Goal: Transaction & Acquisition: Subscribe to service/newsletter

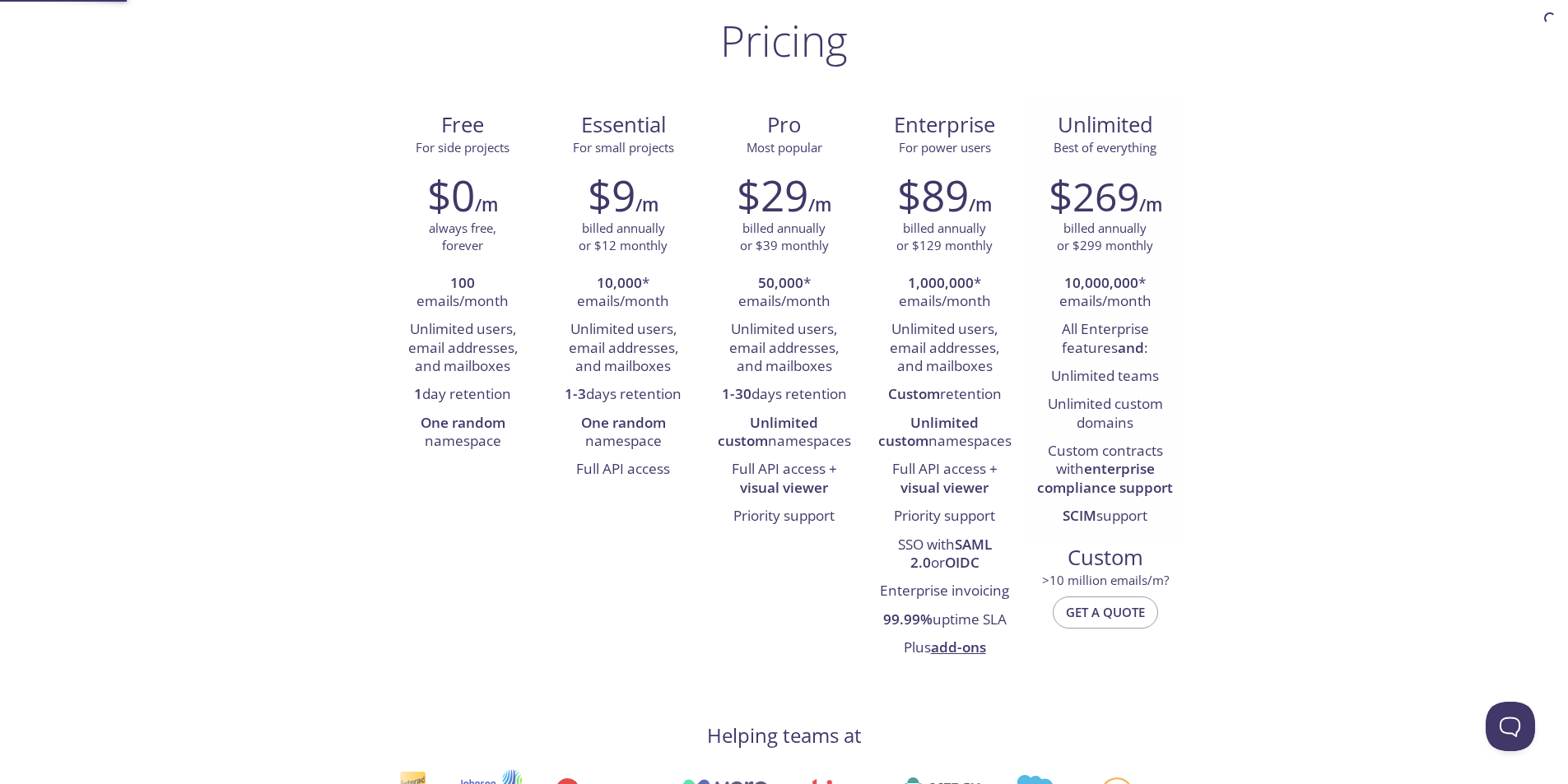
scroll to position [82, 0]
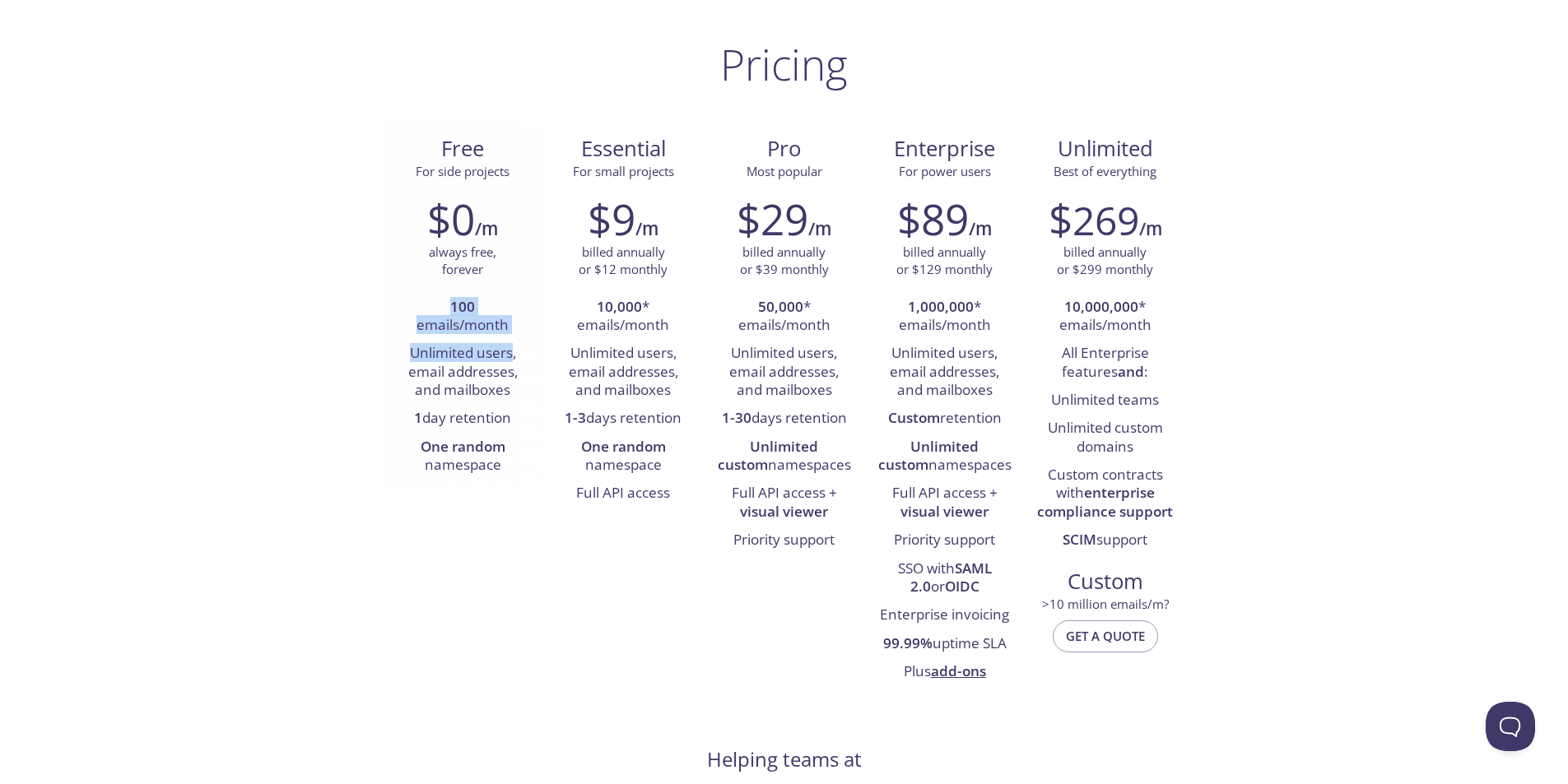
drag, startPoint x: 417, startPoint y: 314, endPoint x: 510, endPoint y: 351, distance: 100.1
click at [510, 351] on ul "100 emails/month Unlimited users, email addresses, and mailboxes 1 day retentio…" at bounding box center [463, 387] width 136 height 186
click at [410, 389] on li "Unlimited users, email addresses, and mailboxes" at bounding box center [463, 372] width 136 height 65
drag, startPoint x: 409, startPoint y: 422, endPoint x: 488, endPoint y: 473, distance: 94.0
click at [488, 473] on ul "100 emails/month Unlimited users, email addresses, and mailboxes 1 day retentio…" at bounding box center [463, 387] width 136 height 186
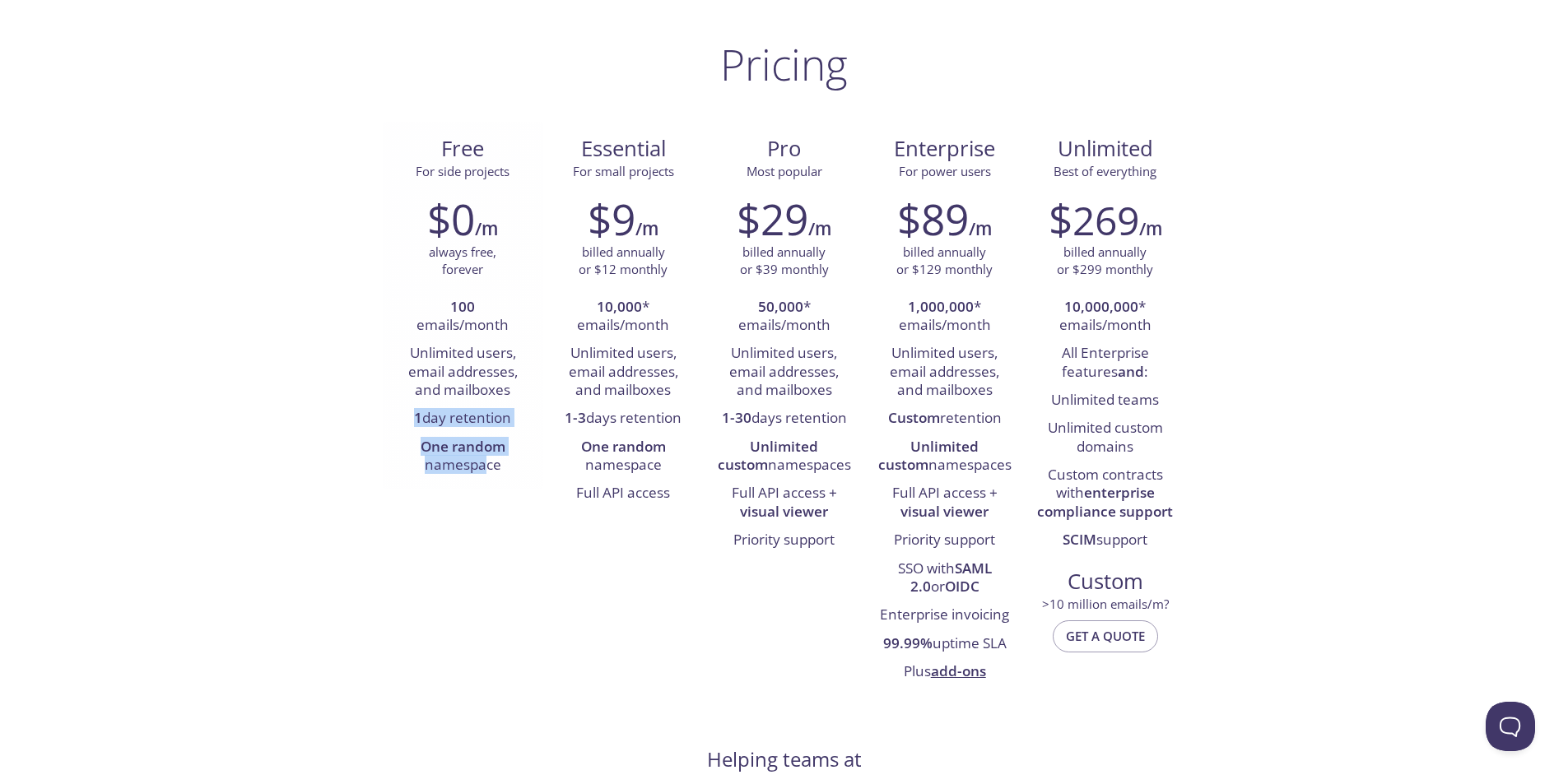
click at [488, 473] on li "One random namespace" at bounding box center [463, 457] width 136 height 47
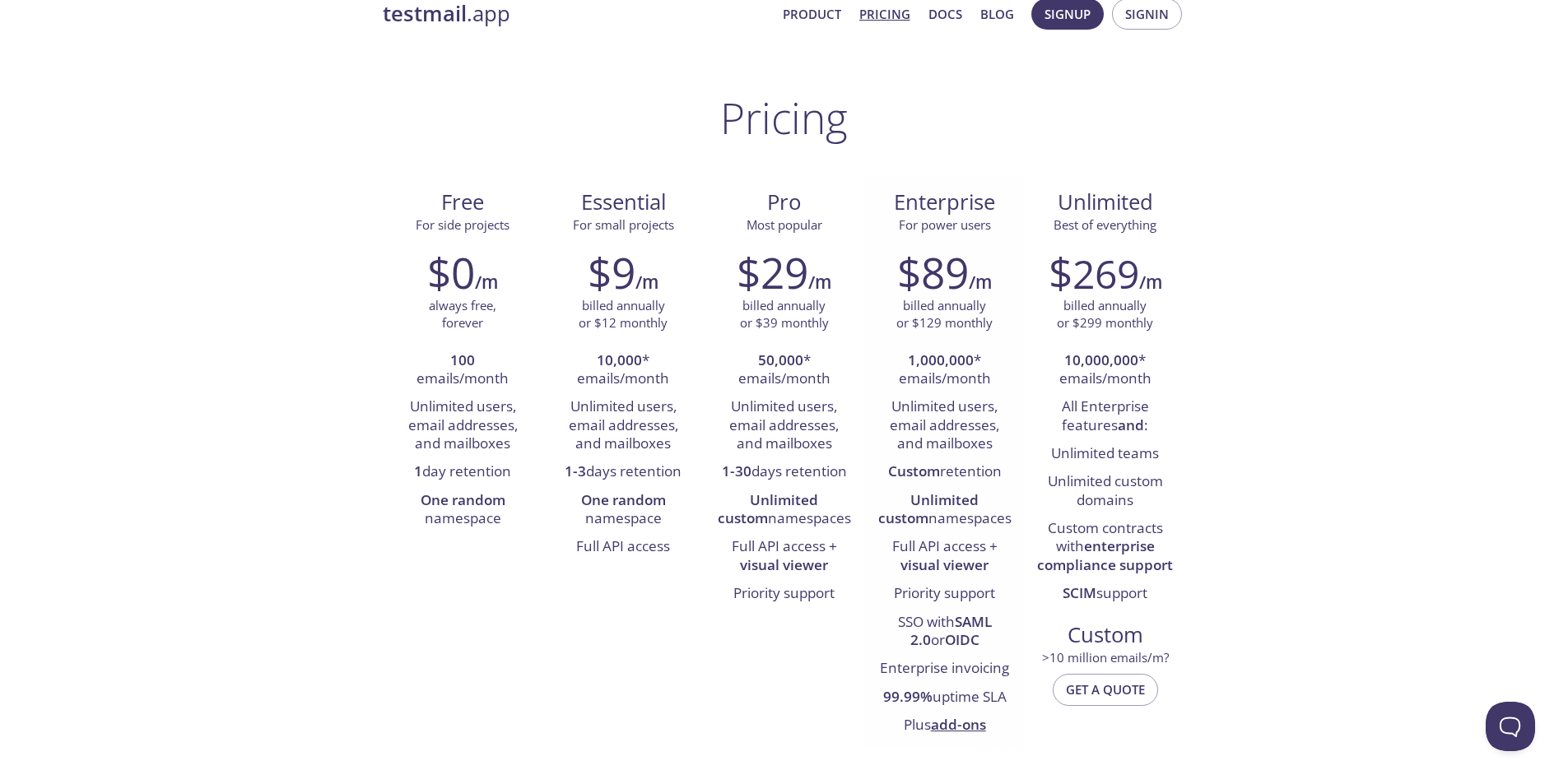
scroll to position [0, 0]
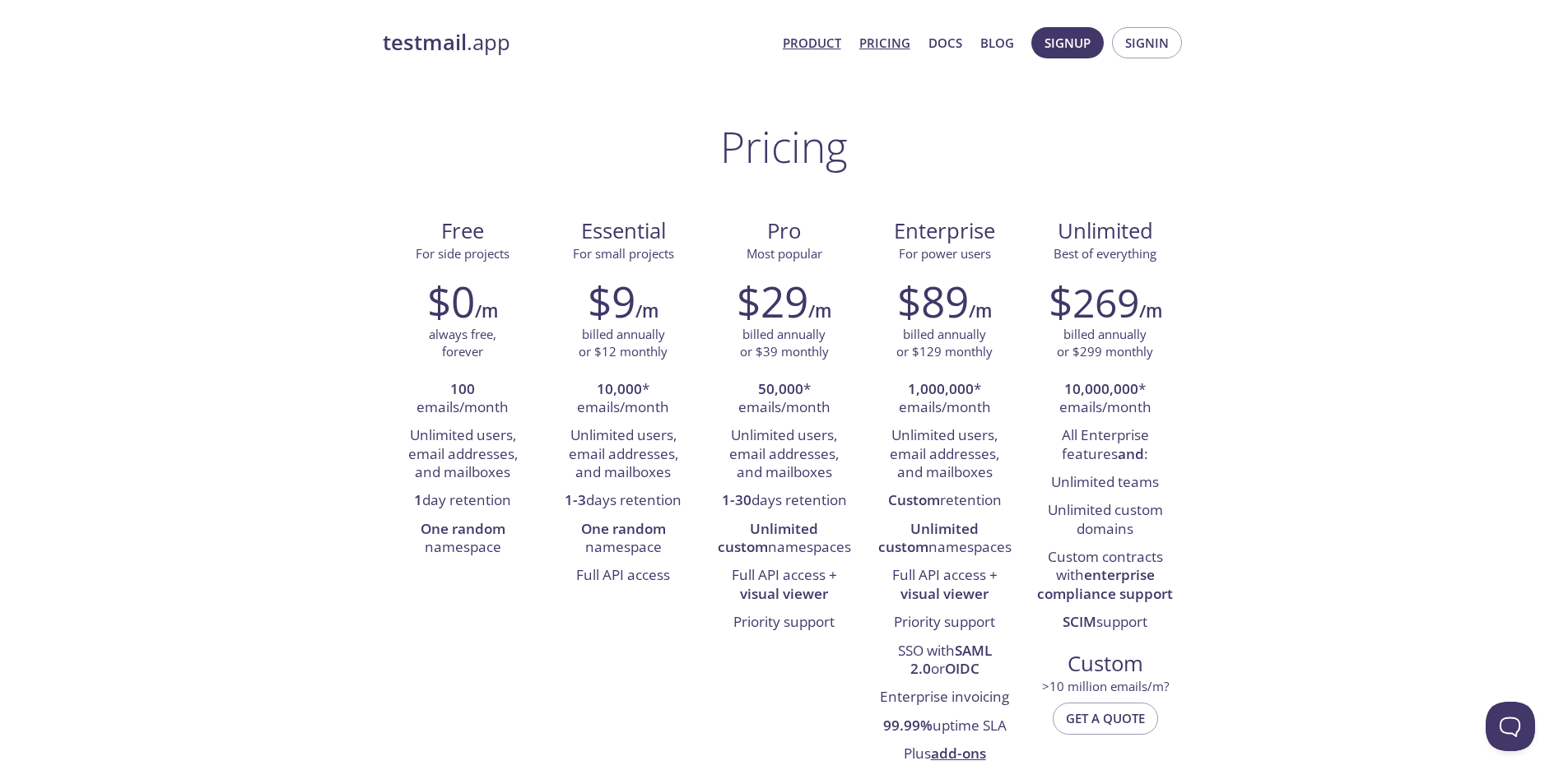
click at [832, 46] on link "Product" at bounding box center [812, 43] width 59 height 22
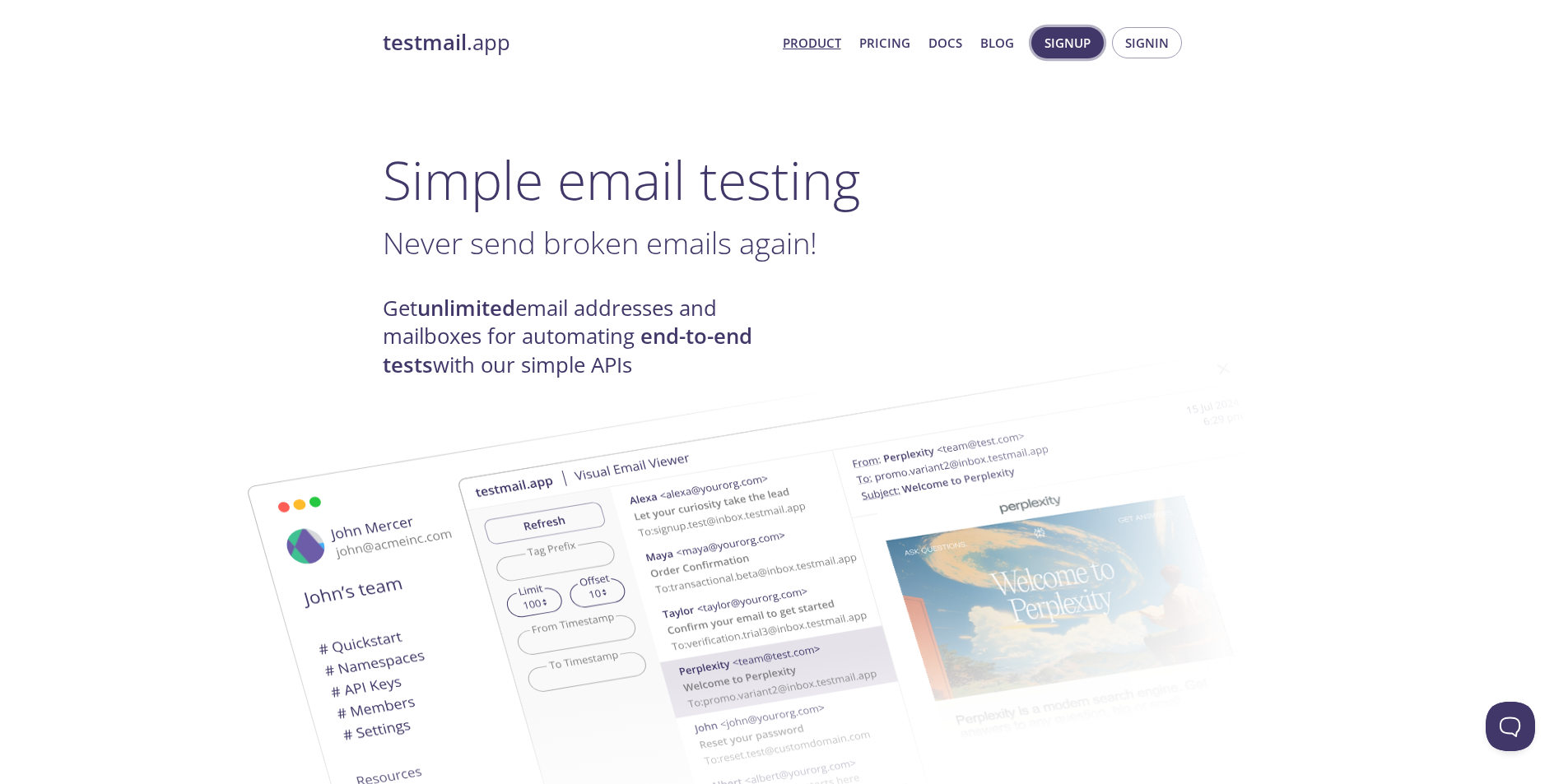
click at [1076, 48] on span "Signup" at bounding box center [1067, 43] width 46 height 22
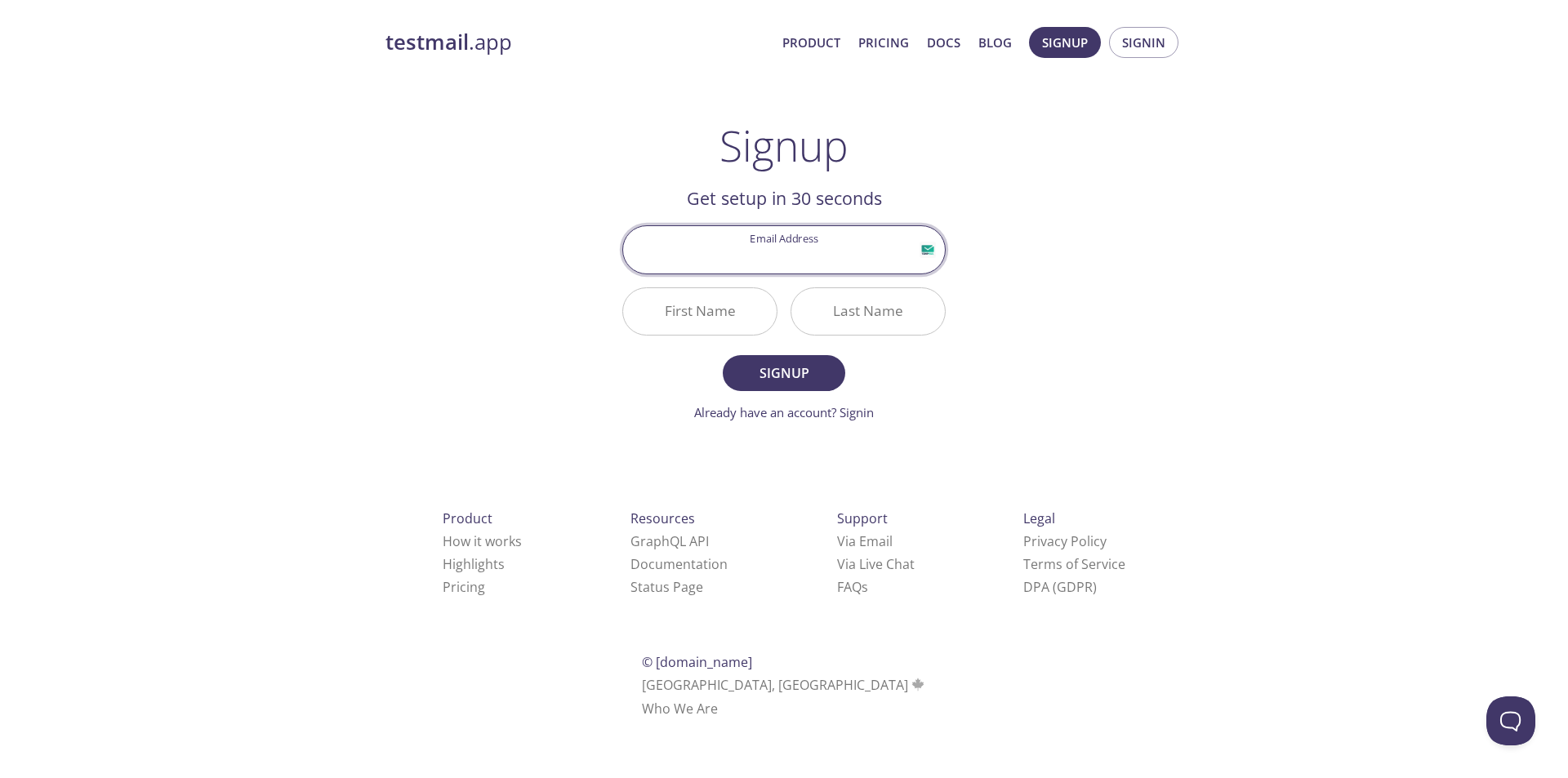
click at [810, 236] on input "Email Address" at bounding box center [784, 250] width 322 height 47
click at [805, 265] on input "Email Address" at bounding box center [784, 250] width 322 height 47
click at [802, 261] on input "cs" at bounding box center [784, 250] width 322 height 47
click at [1446, 126] on div "testmail .app Product Pricing Docs Blog Signup Signin Signup Get setup in 30 se…" at bounding box center [784, 391] width 1568 height 749
click at [843, 261] on input "cs" at bounding box center [784, 250] width 322 height 47
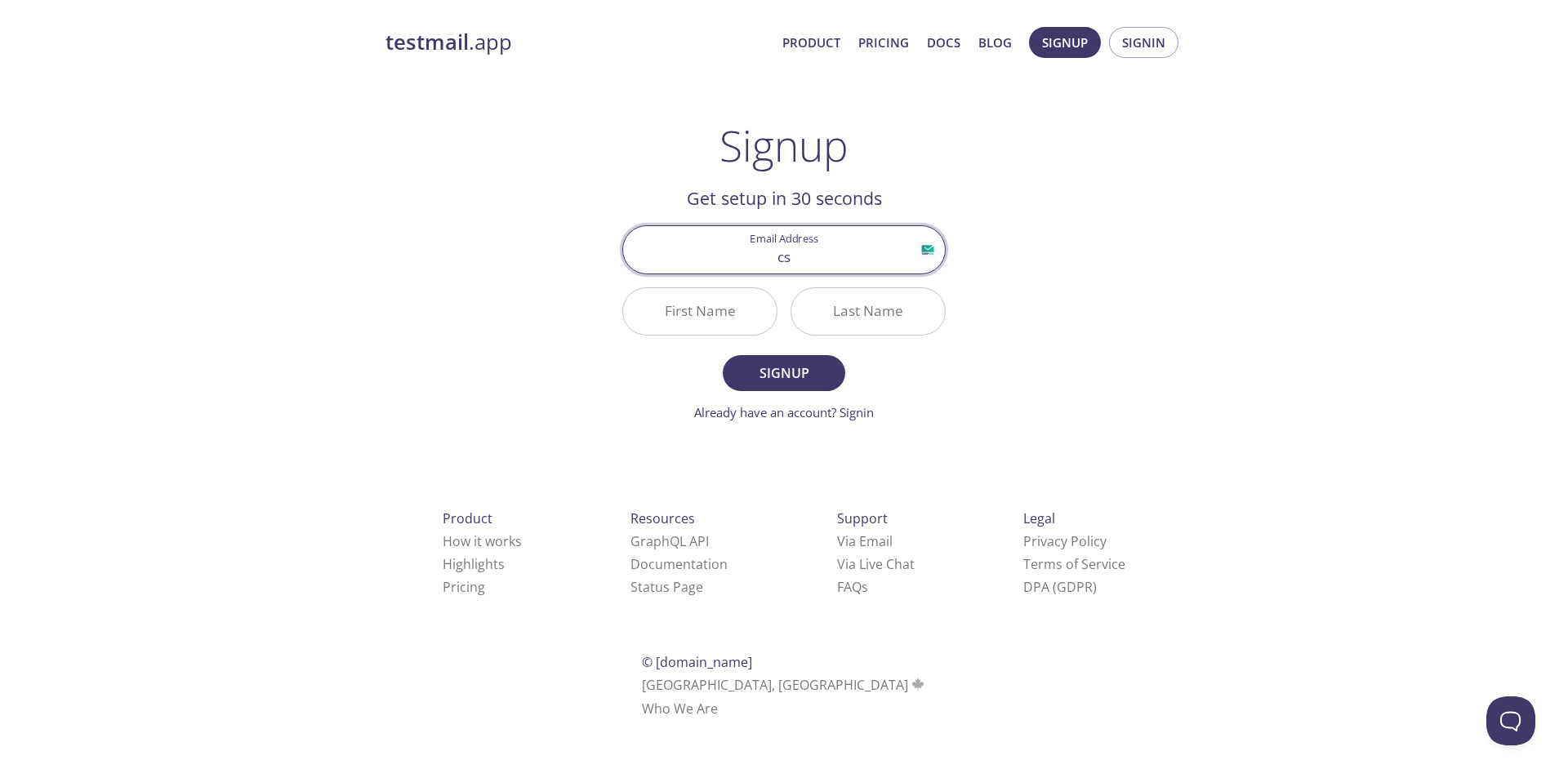
type input "cs201005.dsu.edu.pk"
click at [727, 296] on input "First Name" at bounding box center [699, 312] width 154 height 47
type input "Abdul"
type input "Rafay"
click at [829, 372] on button "Signup" at bounding box center [784, 373] width 122 height 36
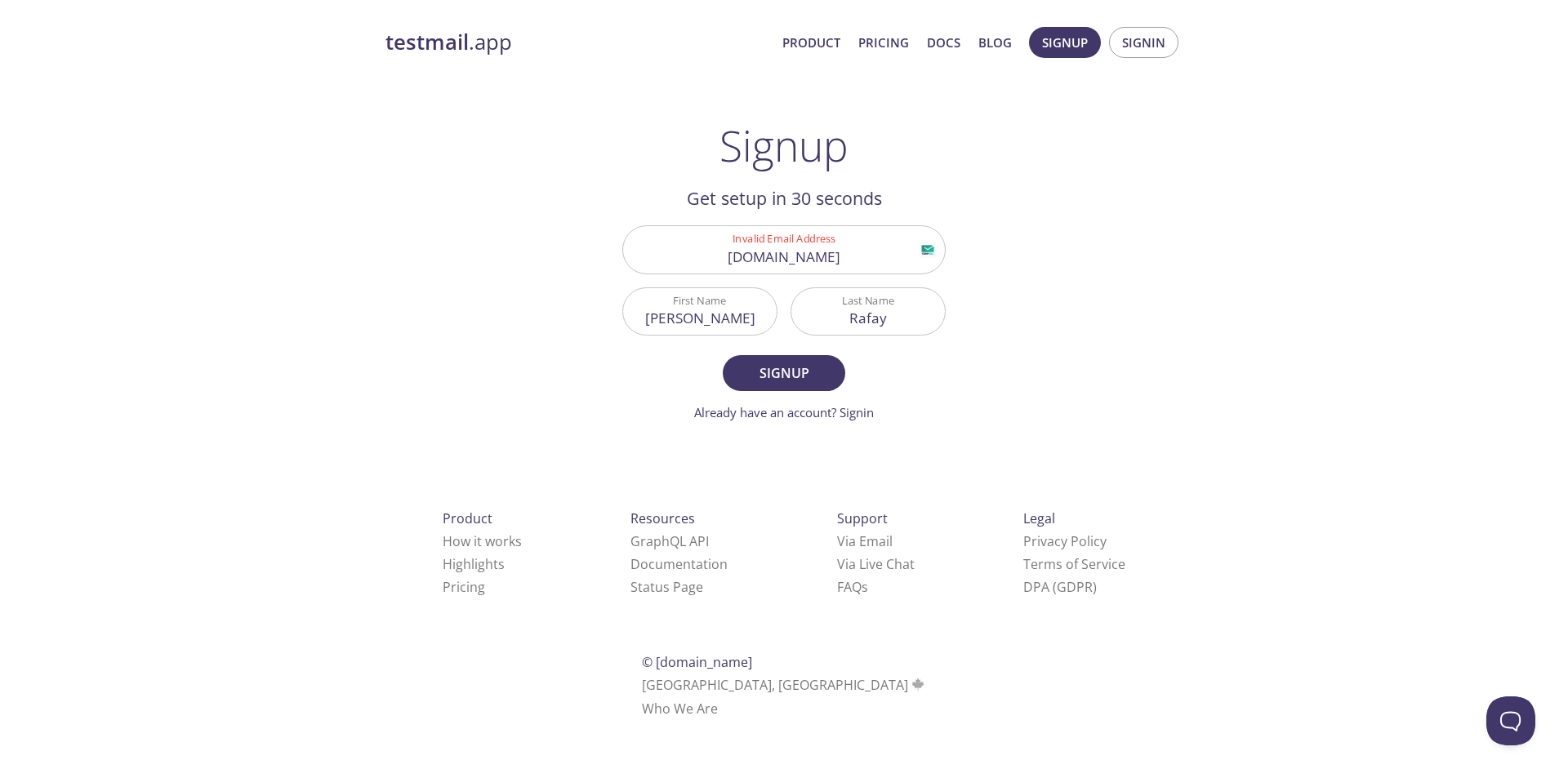
click at [822, 265] on input "cs201005.dsu.edu.pk" at bounding box center [784, 250] width 322 height 47
type input "abdulrafaybinafsar@gmail.com"
click at [775, 373] on span "Signup" at bounding box center [784, 373] width 86 height 22
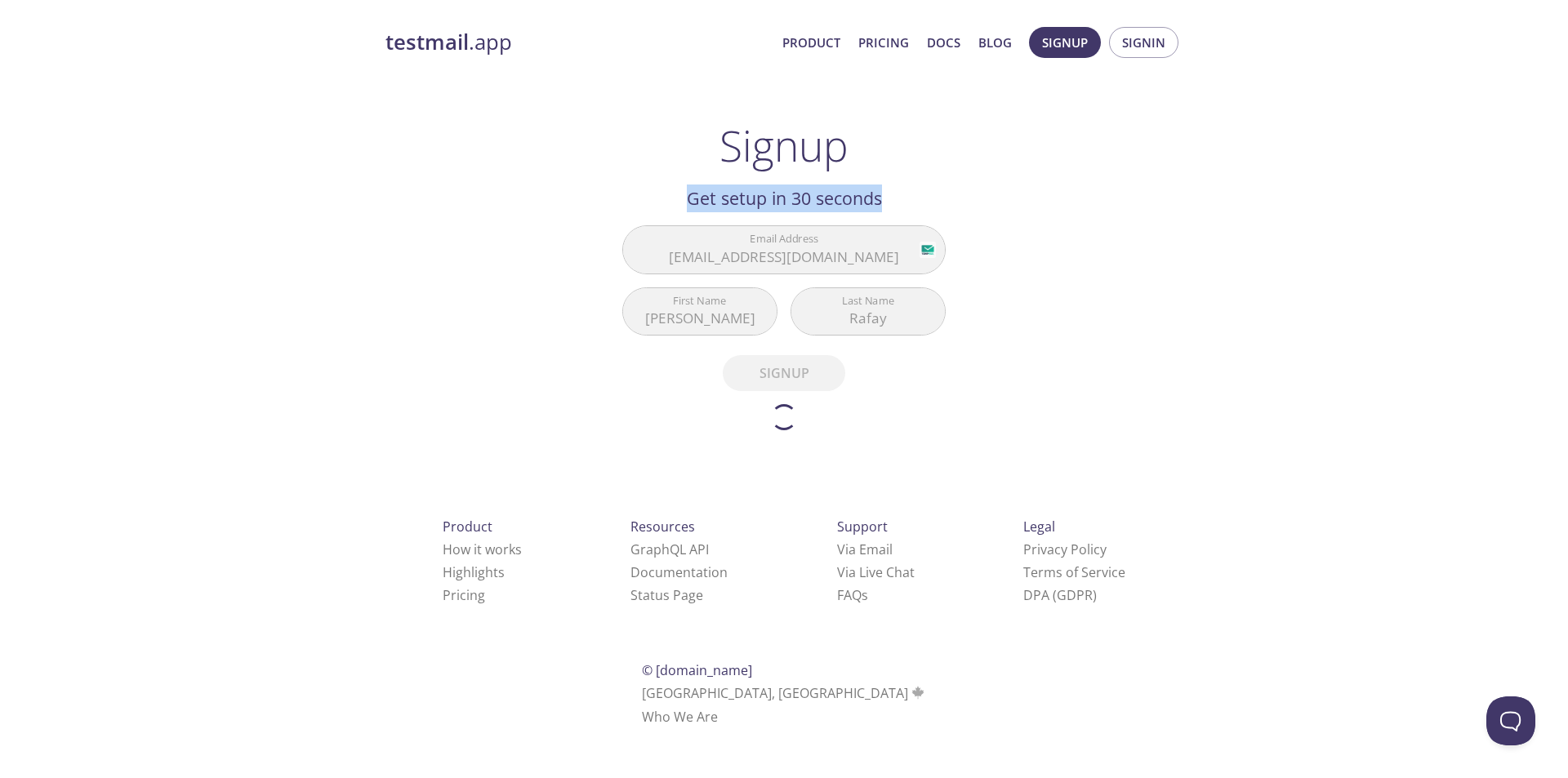
drag, startPoint x: 670, startPoint y: 197, endPoint x: 948, endPoint y: 210, distance: 278.3
click at [948, 210] on main "Signup Get setup in 30 seconds Email Address abdulrafaybinafsar@gmail.com First…" at bounding box center [784, 276] width 363 height 309
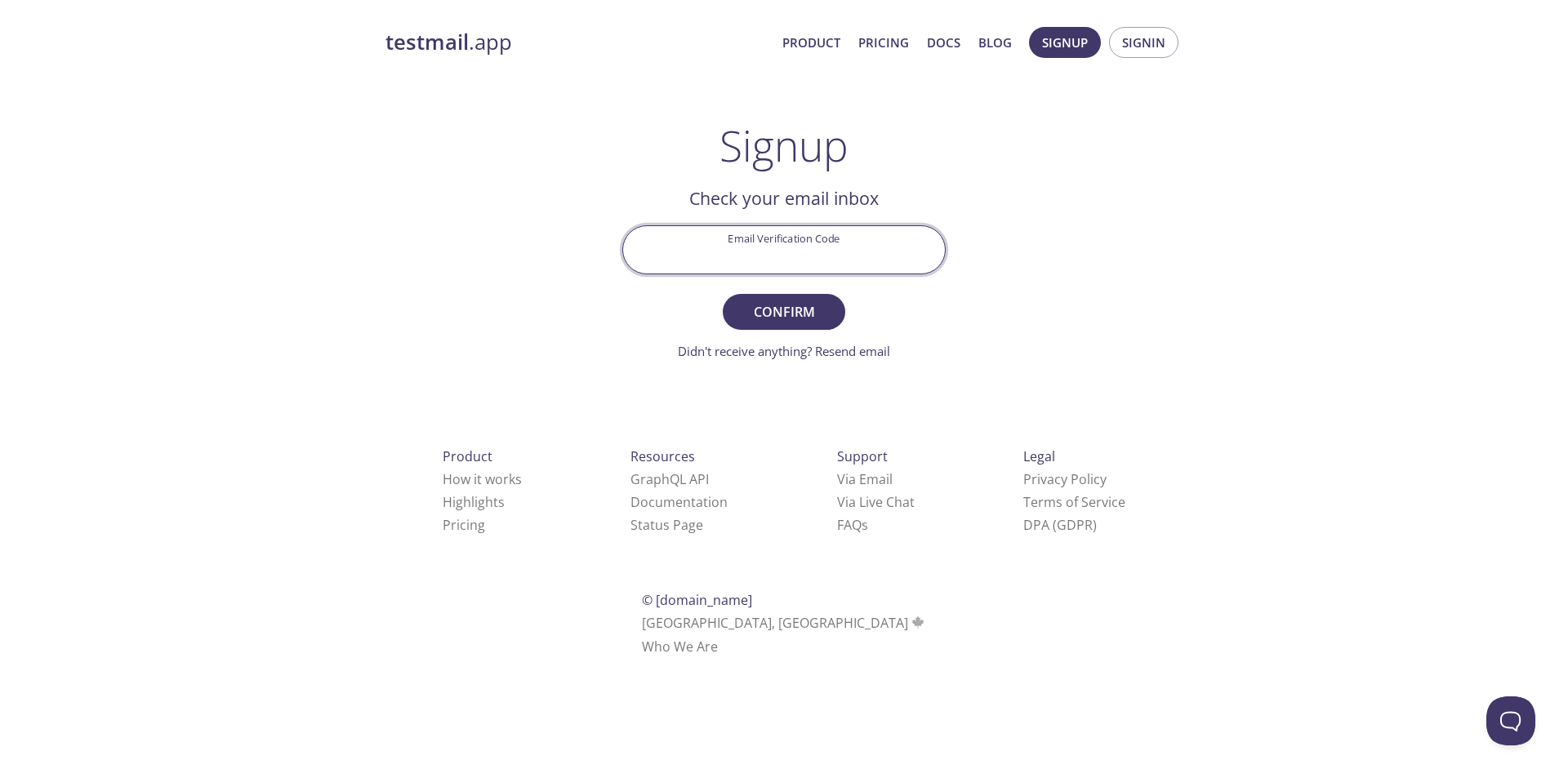
click at [784, 246] on input "Email Verification Code" at bounding box center [784, 250] width 322 height 47
paste input "TRKNB8A"
type input "TRKNB8A"
click at [808, 312] on span "Confirm" at bounding box center [784, 311] width 86 height 22
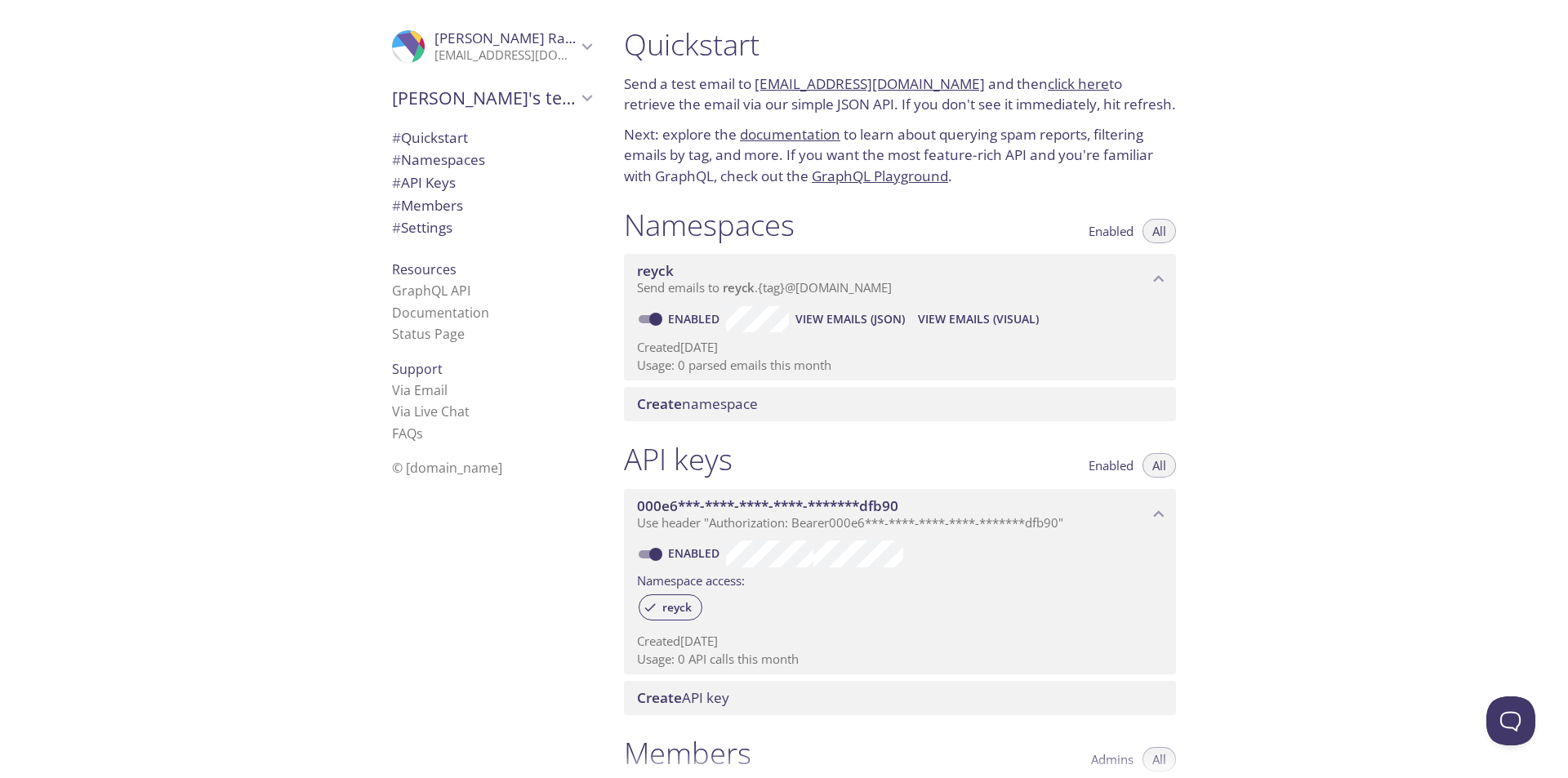
click at [456, 144] on span "# Quickstart" at bounding box center [430, 137] width 76 height 19
click at [816, 287] on span "Send emails to reyck . {tag} @inbox.testmail.app" at bounding box center [765, 287] width 255 height 16
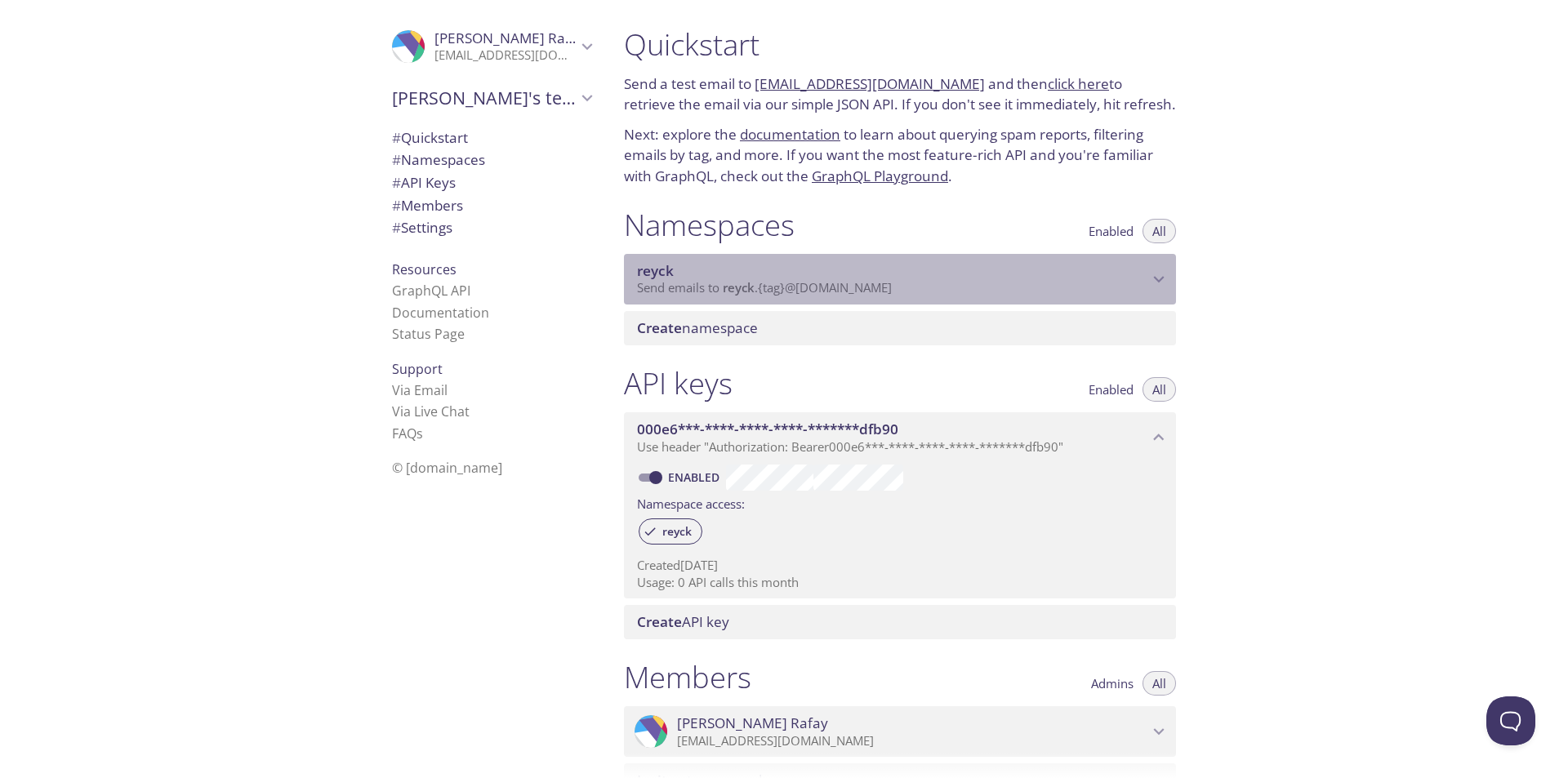
click at [816, 287] on span "Send emails to reyck . {tag} @inbox.testmail.app" at bounding box center [765, 287] width 255 height 16
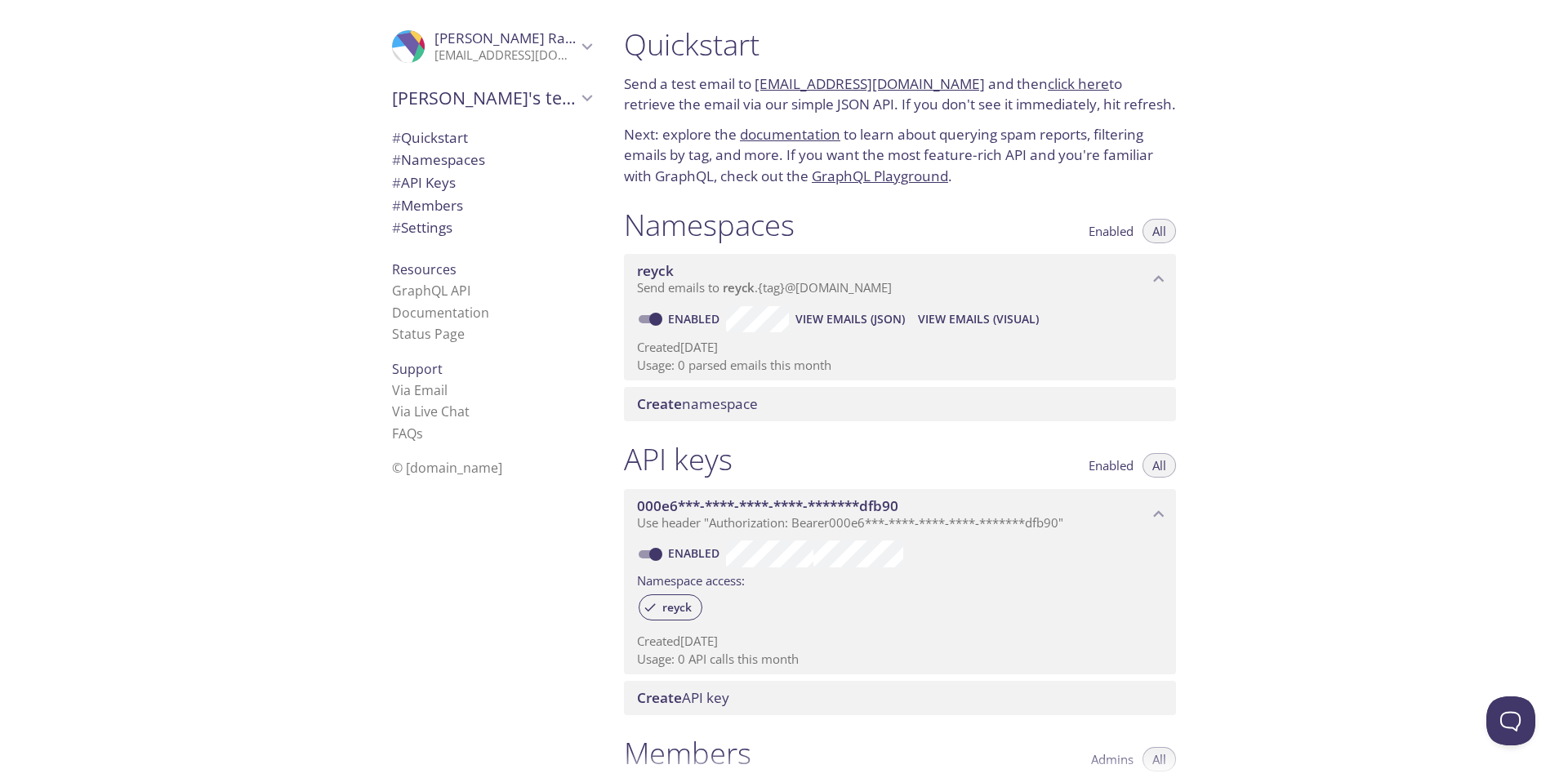
click at [731, 406] on span "Create namespace" at bounding box center [697, 403] width 121 height 19
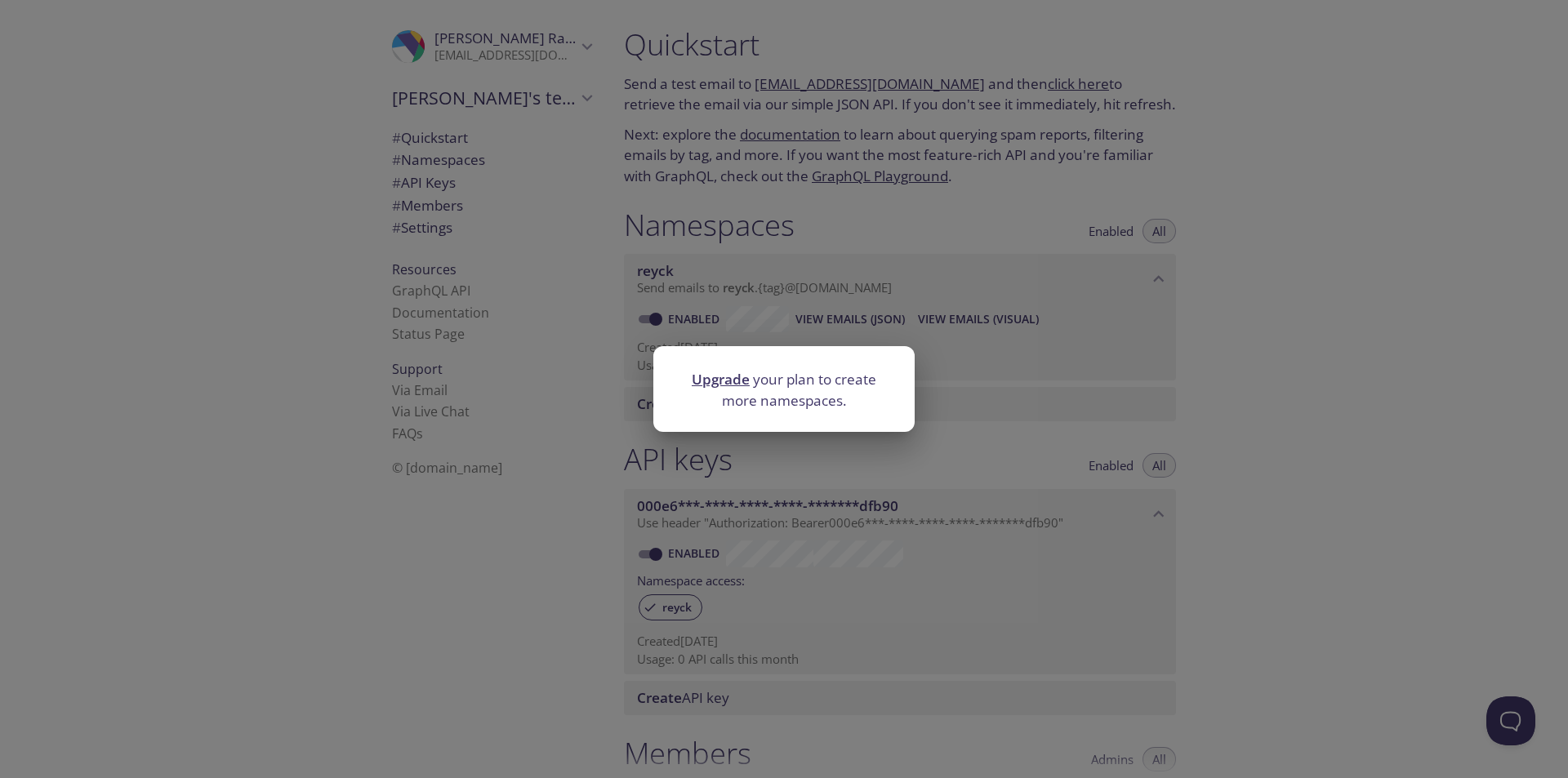
click at [1252, 334] on div "Upgrade your plan to create more namespaces." at bounding box center [784, 389] width 1568 height 778
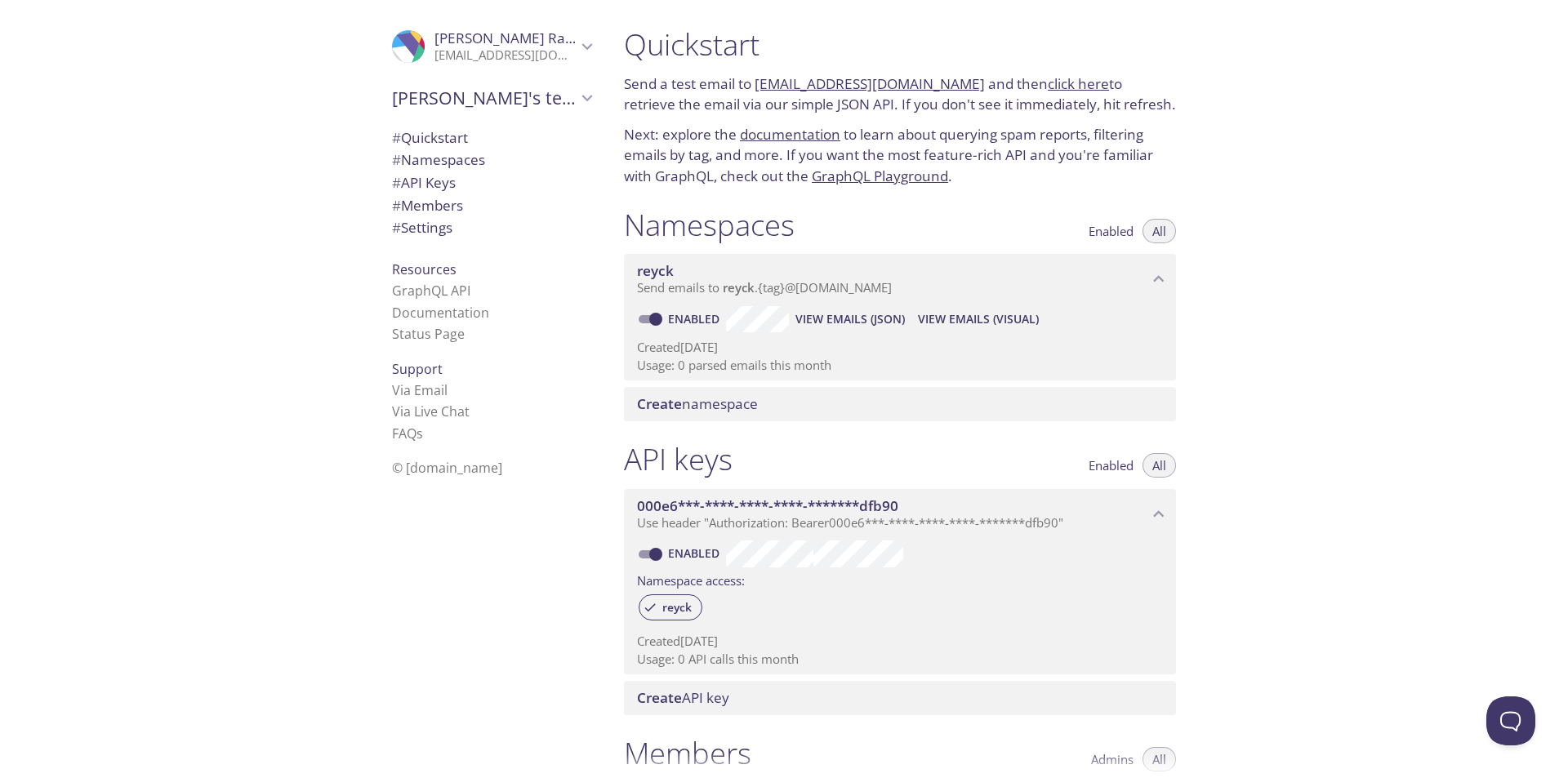
click at [1100, 231] on span "Enabled" at bounding box center [1111, 231] width 45 height 0
click at [1145, 225] on button "All" at bounding box center [1158, 231] width 33 height 24
click at [1108, 231] on span "Enabled" at bounding box center [1111, 231] width 45 height 0
click at [1164, 231] on span "All" at bounding box center [1158, 231] width 13 height 0
click at [943, 320] on span "View Emails (Visual)" at bounding box center [979, 319] width 121 height 20
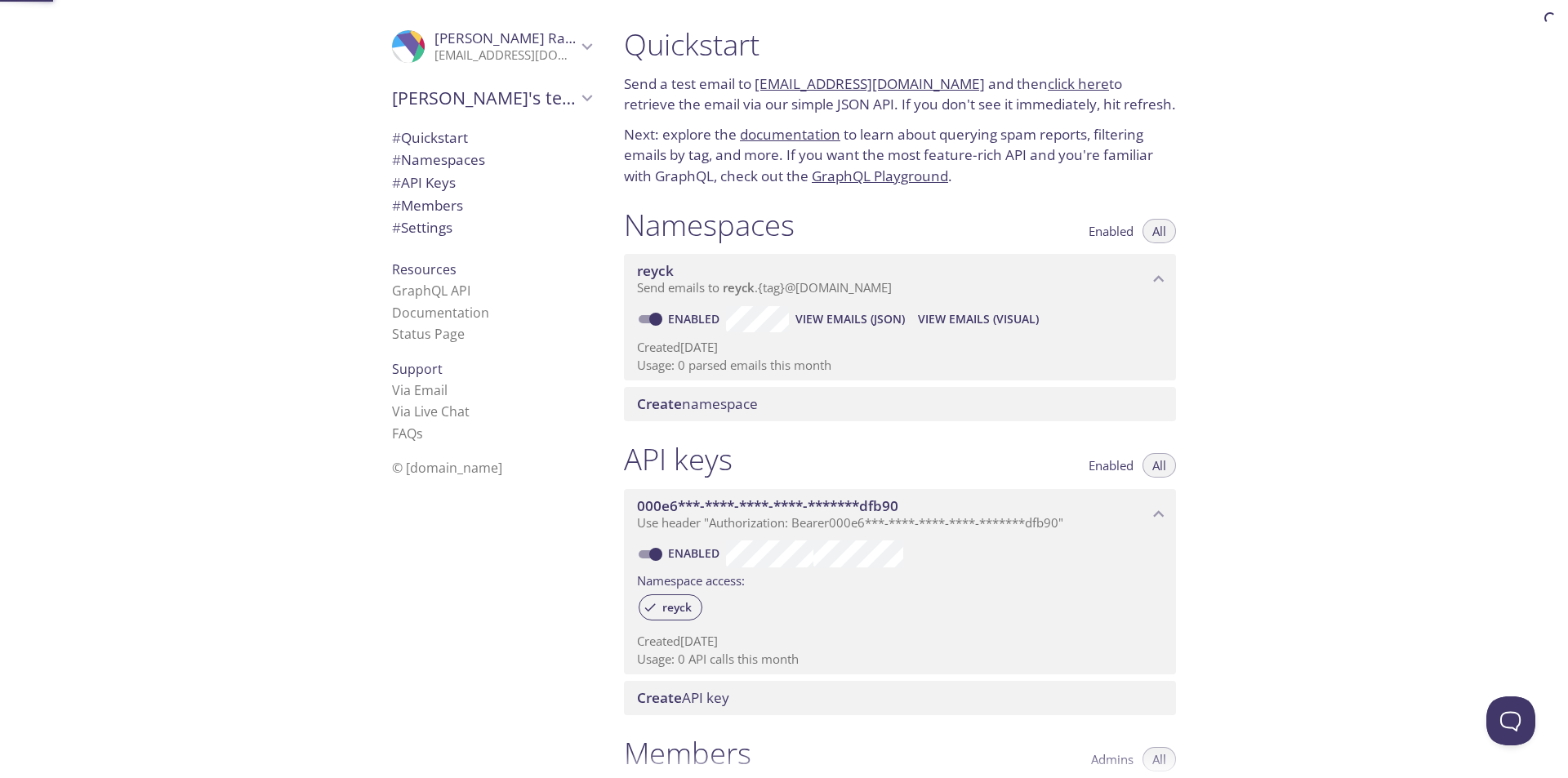
scroll to position [26, 0]
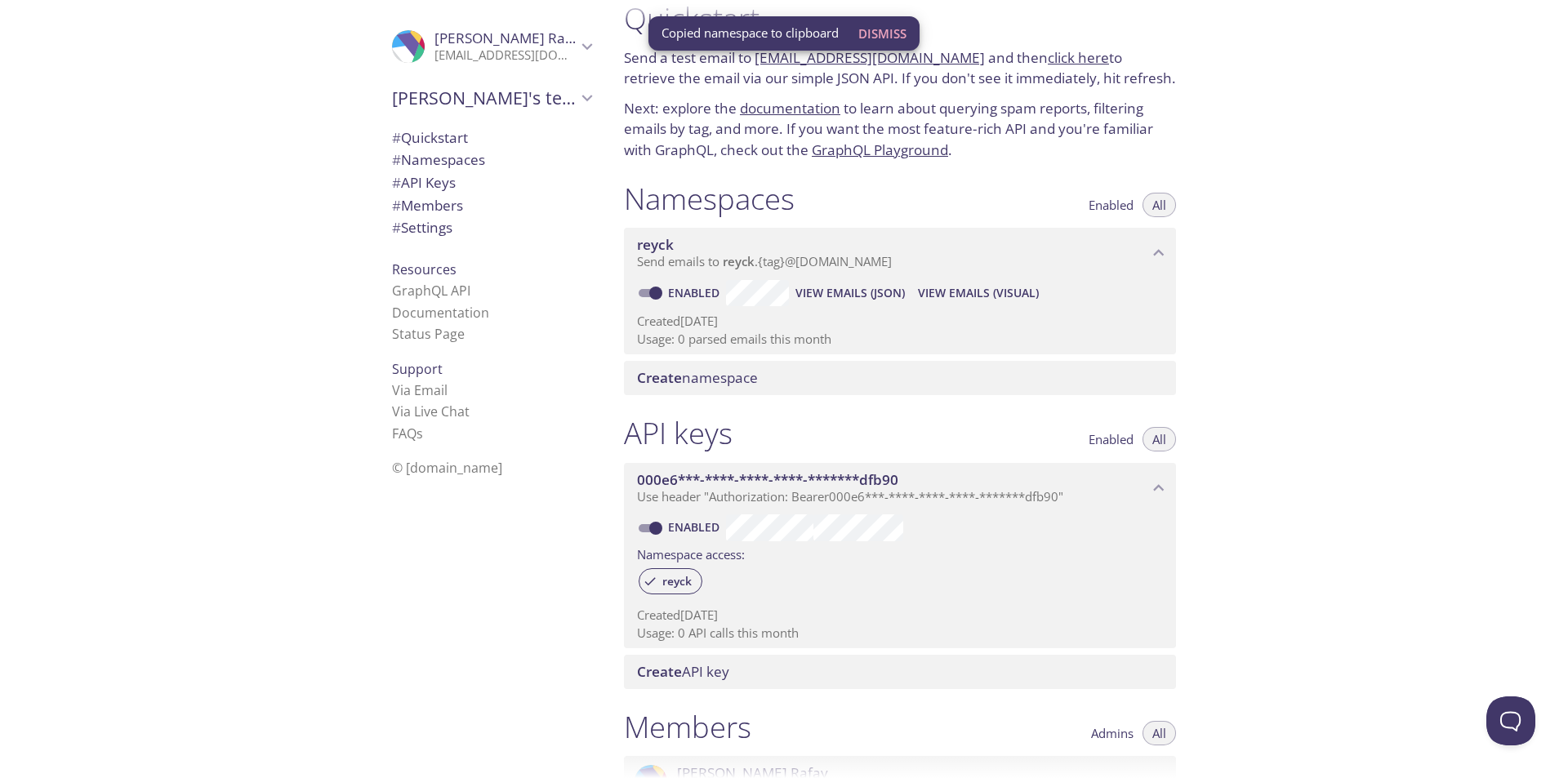
click at [151, 335] on div ".cls-1 { fill: #6d5ca8; } .cls-2 { fill: #3fc191; } .cls-3 { fill: #3b4752; } .…" at bounding box center [306, 389] width 611 height 778
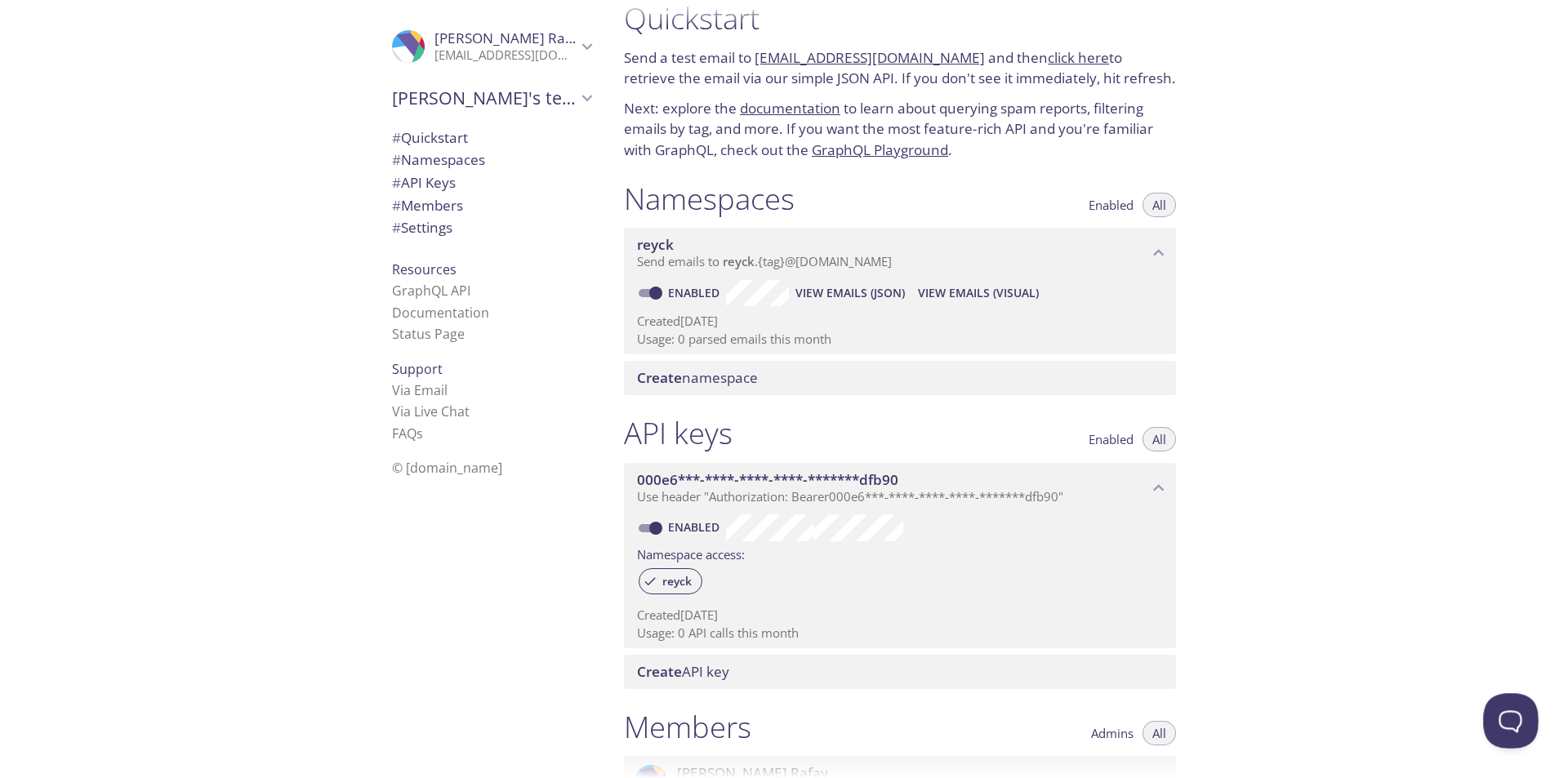
click at [1527, 711] on button "Open Beacon popover" at bounding box center [1507, 718] width 49 height 49
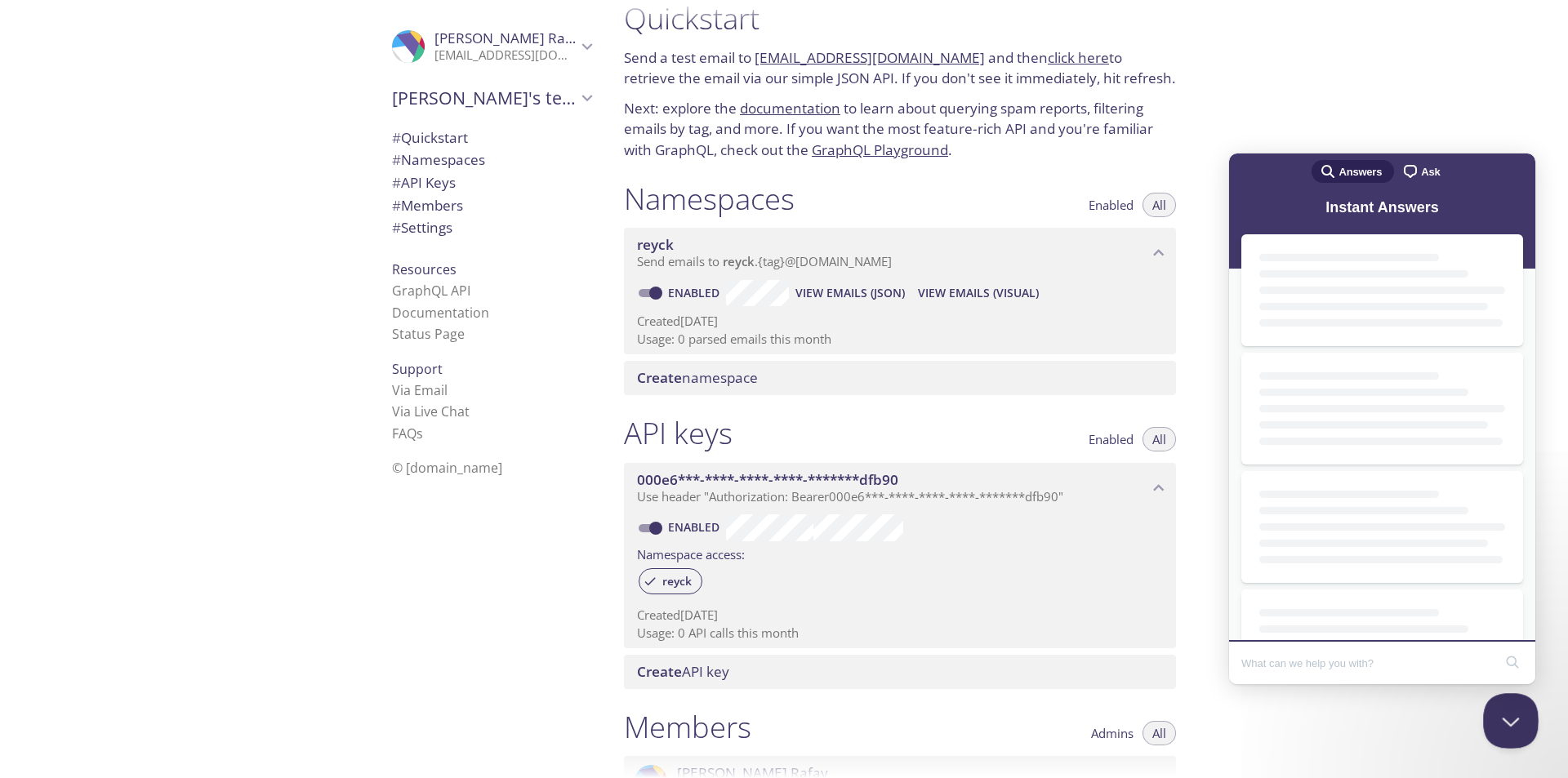
scroll to position [0, 0]
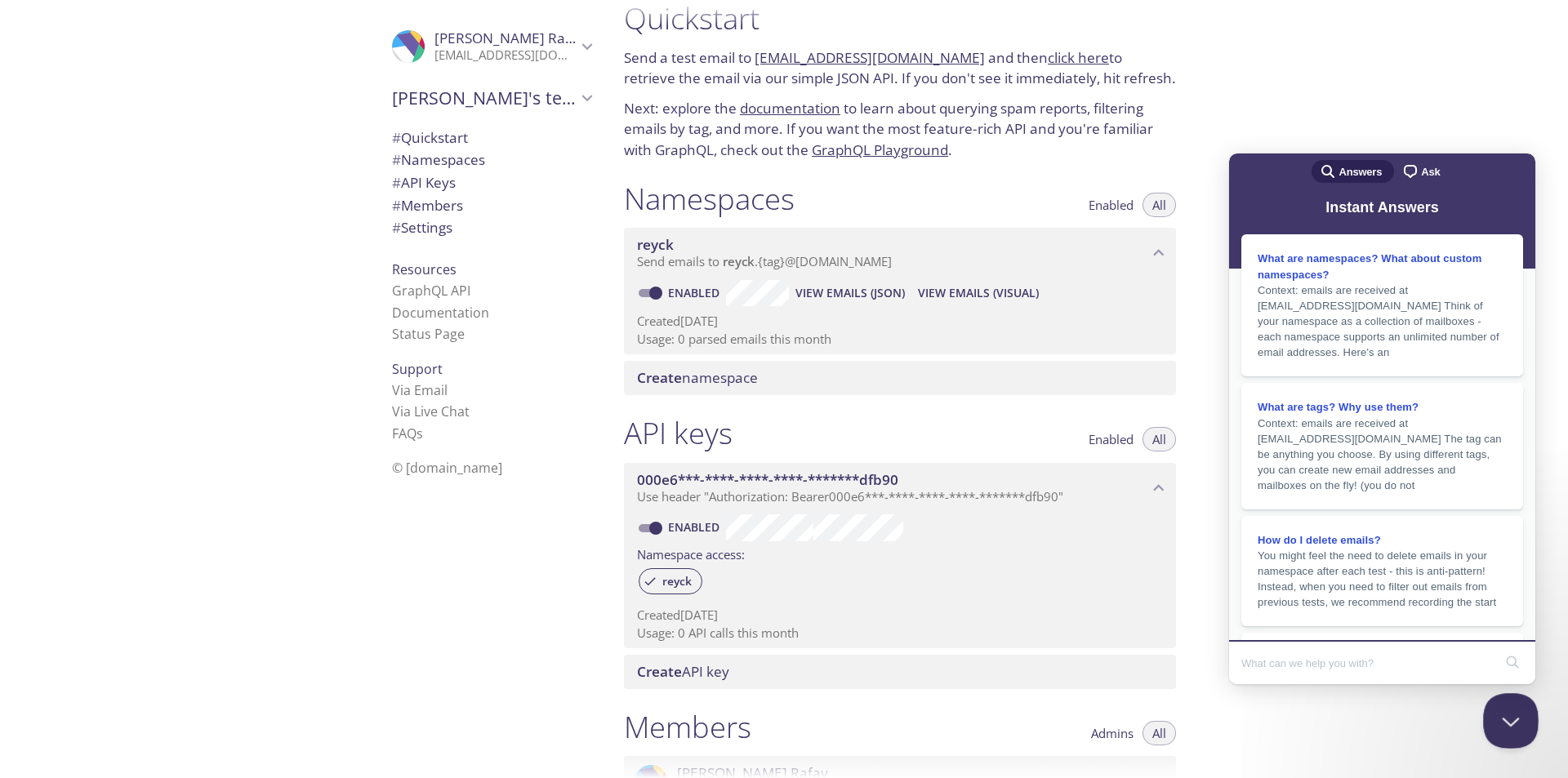
click at [1526, 711] on button "Close Beacon popover" at bounding box center [1507, 718] width 49 height 49
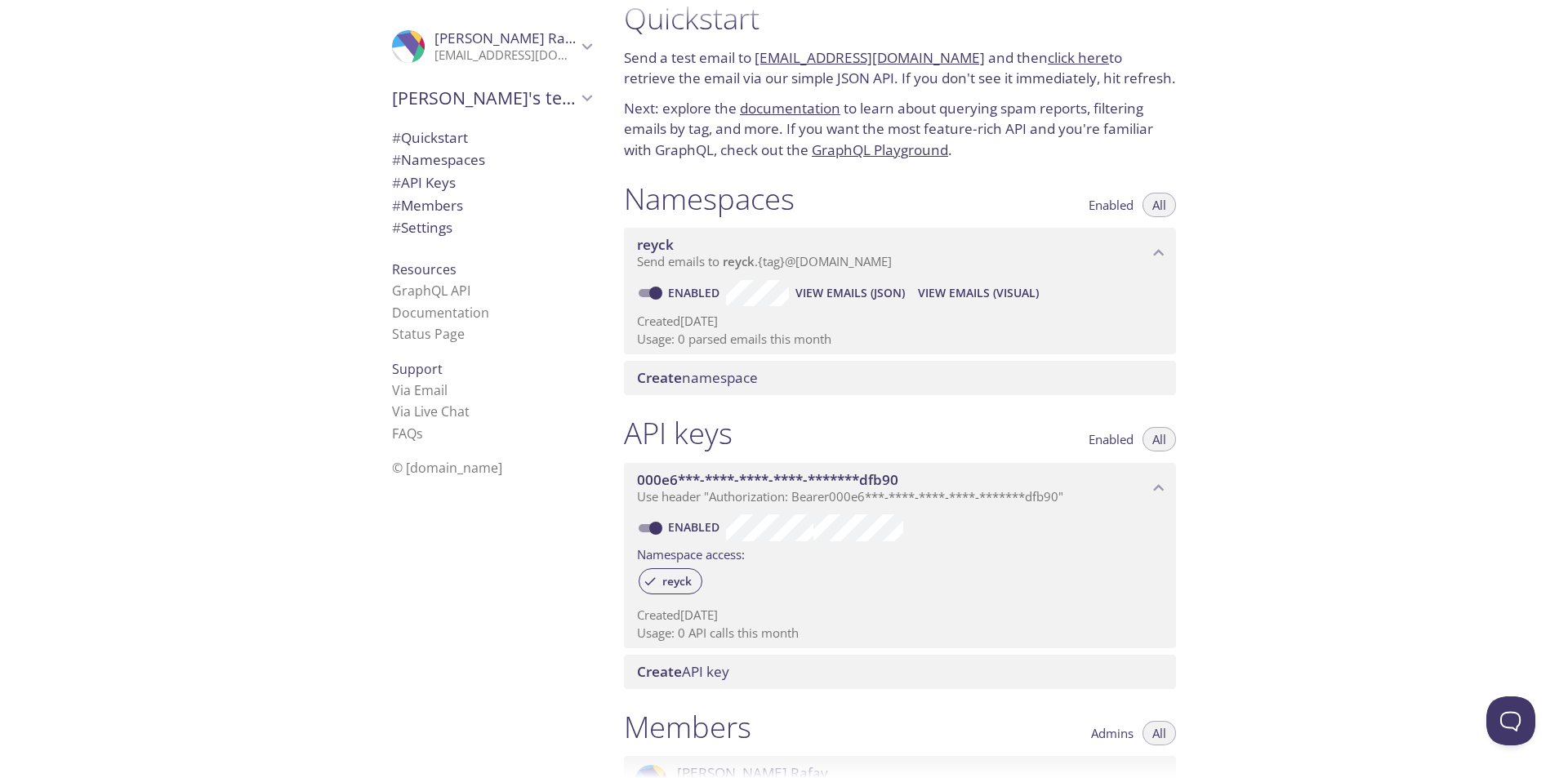
click at [1395, 235] on div "Quickstart Send a test email to reyck.test@inbox.testmail.app and then click he…" at bounding box center [1089, 389] width 957 height 778
